Goal: Task Accomplishment & Management: Use online tool/utility

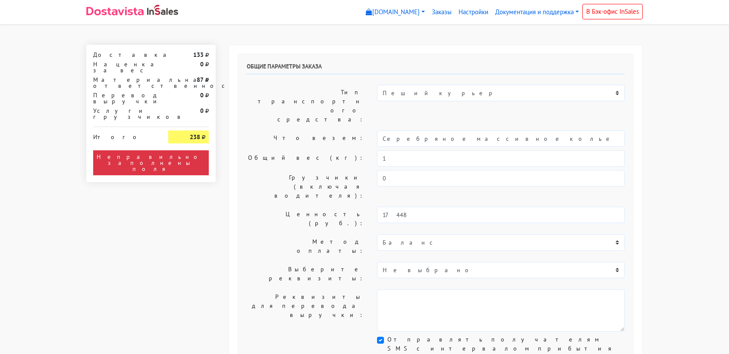
select select "11:00"
select select "21:00"
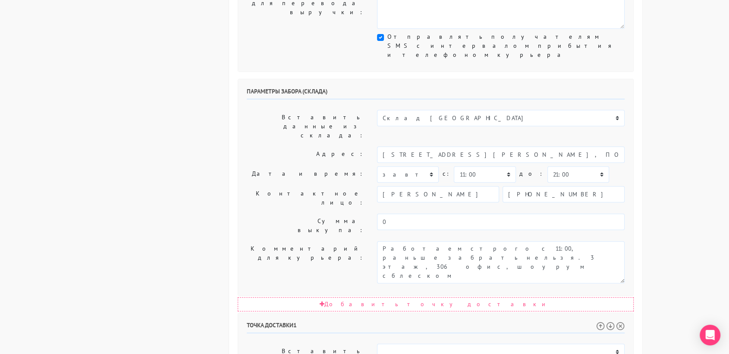
scroll to position [306, 0]
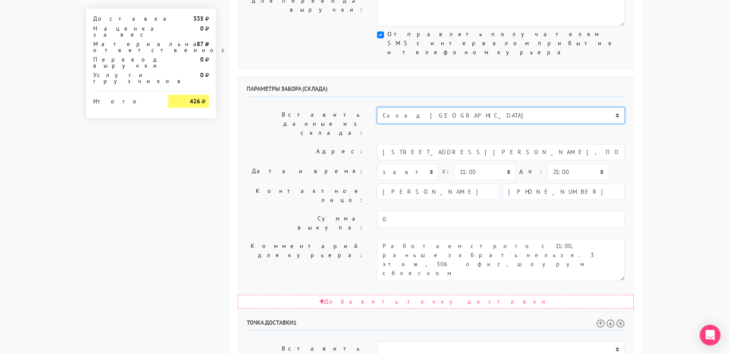
click at [399, 107] on select "Склад Москва Склад Санкт-Петербург Москва.Никольская Склад Екатеринбург" at bounding box center [500, 115] width 247 height 16
select select "1019"
click at [377, 107] on select "Склад Москва Склад Санкт-Петербург Москва.Никольская Склад Екатеринбург" at bounding box center [500, 115] width 247 height 16
type input "[STREET_ADDRESS][PERSON_NAME]"
type input "89251806702"
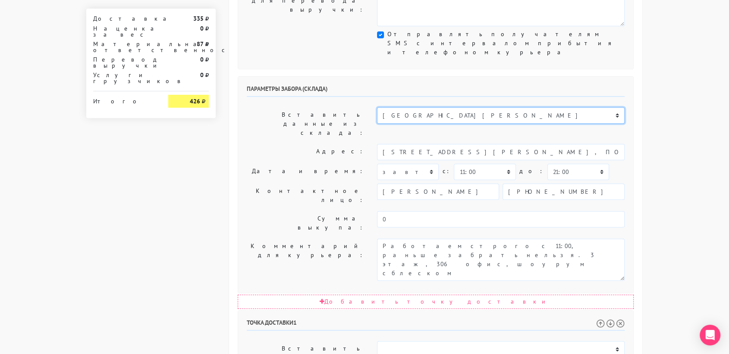
type textarea "Магазин серебряных украшений SBLESKOM (вход со стороны [GEOGRAPHIC_DATA])"
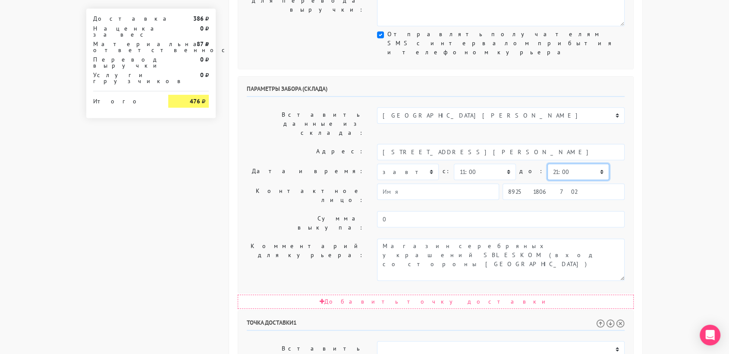
click at [547, 164] on select "00:00 00:30 01:00 01:30 02:00 02:30 03:00 03:30 04:00 04:30 05:00 05:30 06:00 0…" at bounding box center [578, 172] width 62 height 16
select select "11:30"
click at [547, 164] on select "00:00 00:30 01:00 01:30 02:00 02:30 03:00 03:30 04:00 04:30 05:00 05:30 06:00 0…" at bounding box center [578, 172] width 62 height 16
drag, startPoint x: 563, startPoint y: 252, endPoint x: 484, endPoint y: 254, distance: 78.9
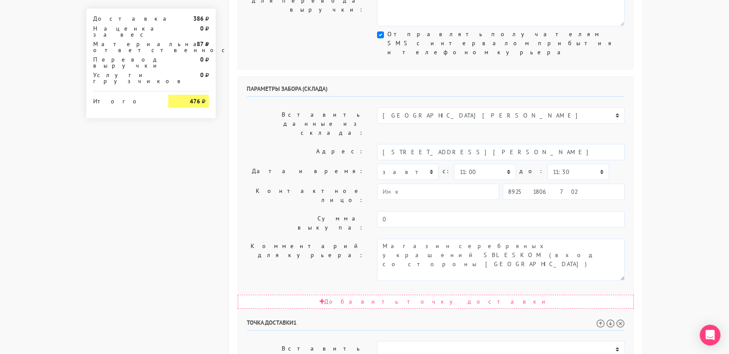
type input "Москва, Алтуфьевское шоссе, 12"
paste textarea ". кв. 315. 7 подъезд , 9 этаж"
type textarea "Позвонить получателю за 1 час. . кв. 315. 7 подъезд , 9 этаж"
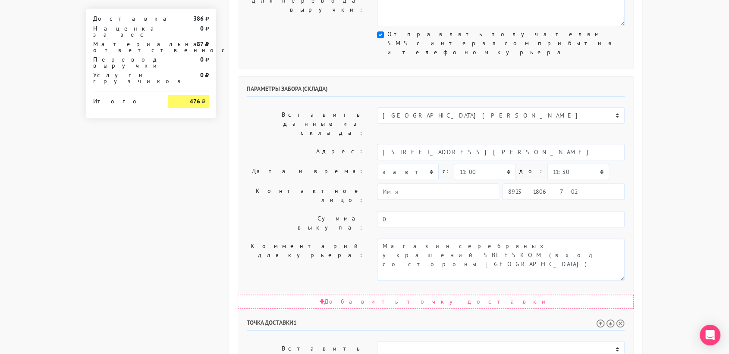
select select "11:30"
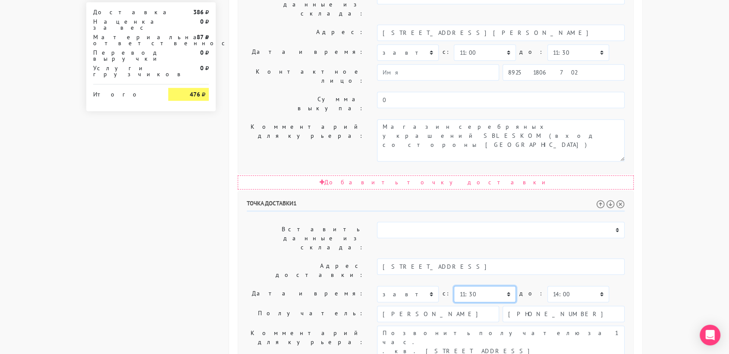
scroll to position [439, 0]
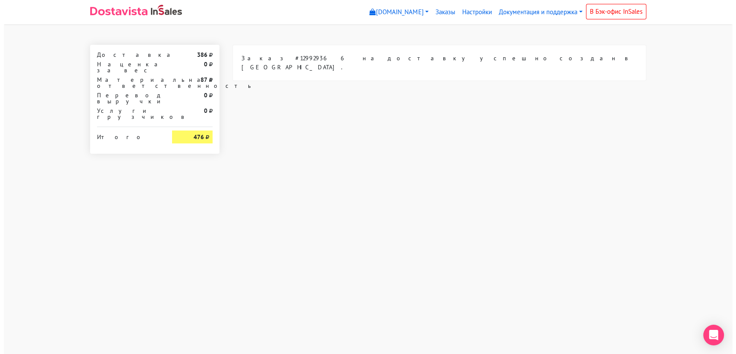
scroll to position [0, 0]
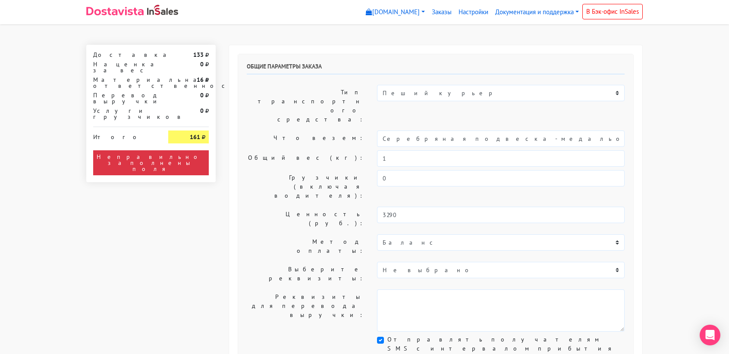
select select "11:00"
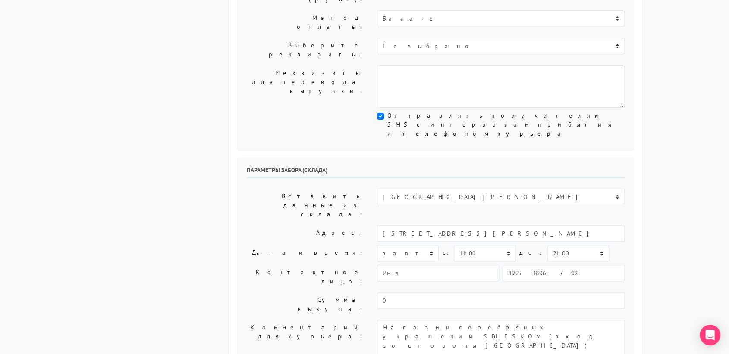
scroll to position [228, 0]
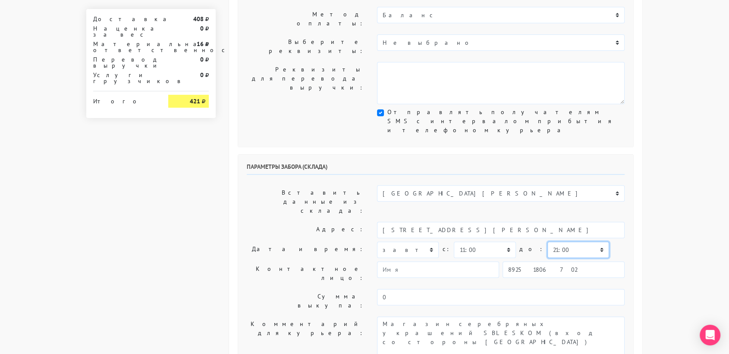
click at [547, 242] on select "00:00 00:30 01:00 01:30 02:00 02:30 03:00 03:30 04:00 04:30 05:00 05:30 06:00 0…" at bounding box center [578, 250] width 62 height 16
select select "11:30"
click at [547, 242] on select "00:00 00:30 01:00 01:30 02:00 02:30 03:00 03:30 04:00 04:30 05:00 05:30 06:00 0…" at bounding box center [578, 250] width 62 height 16
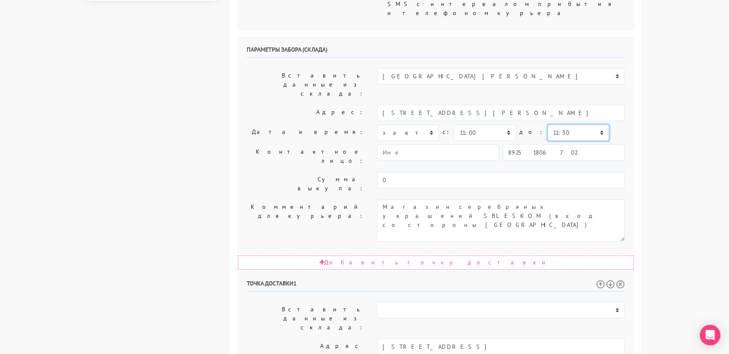
scroll to position [354, 0]
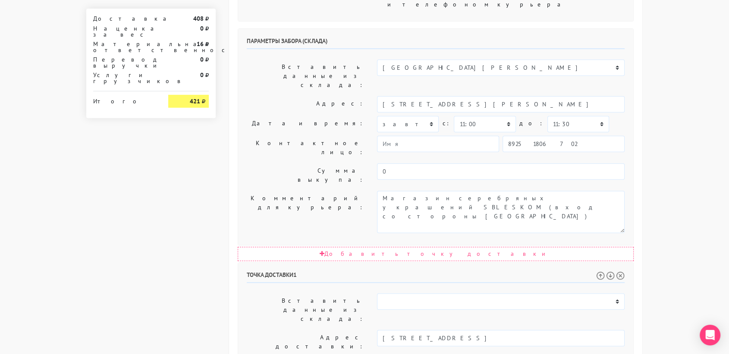
select select "11:30"
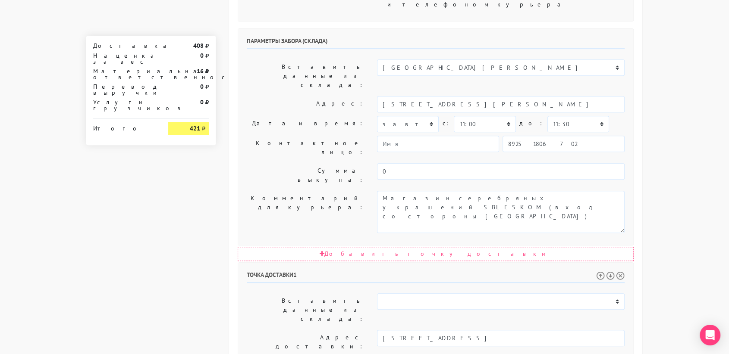
scroll to position [439, 0]
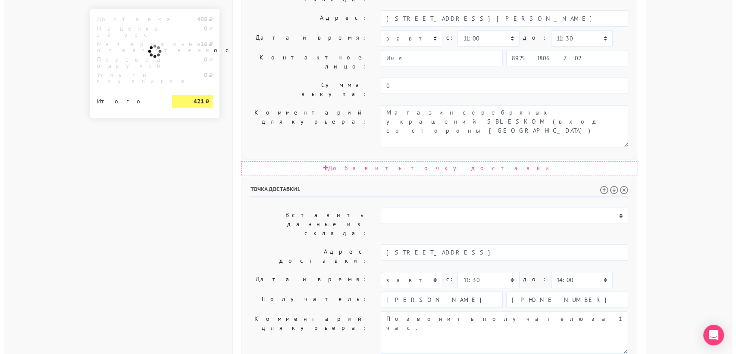
scroll to position [0, 0]
